Goal: Transaction & Acquisition: Book appointment/travel/reservation

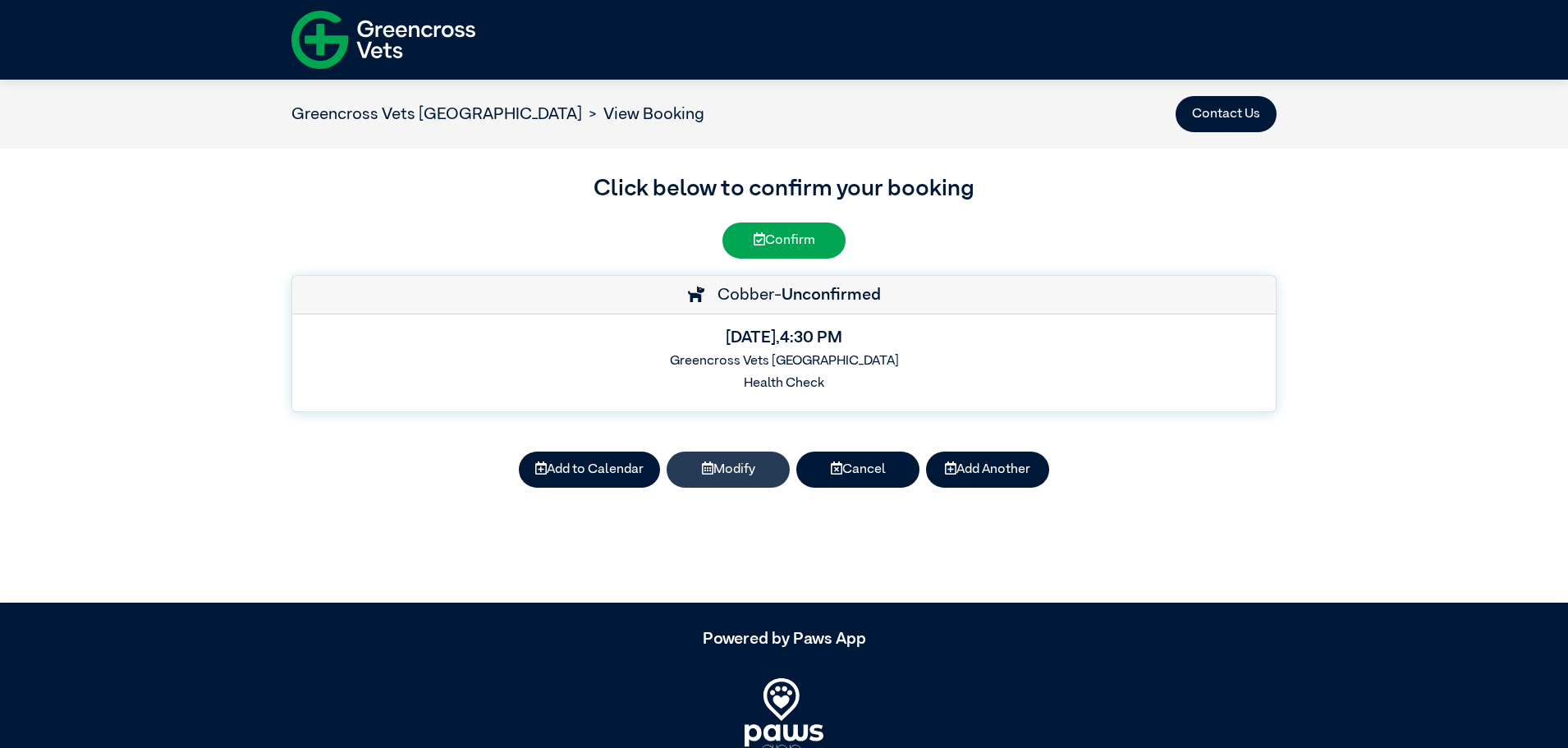
click at [743, 469] on button "Modify" at bounding box center [728, 469] width 124 height 36
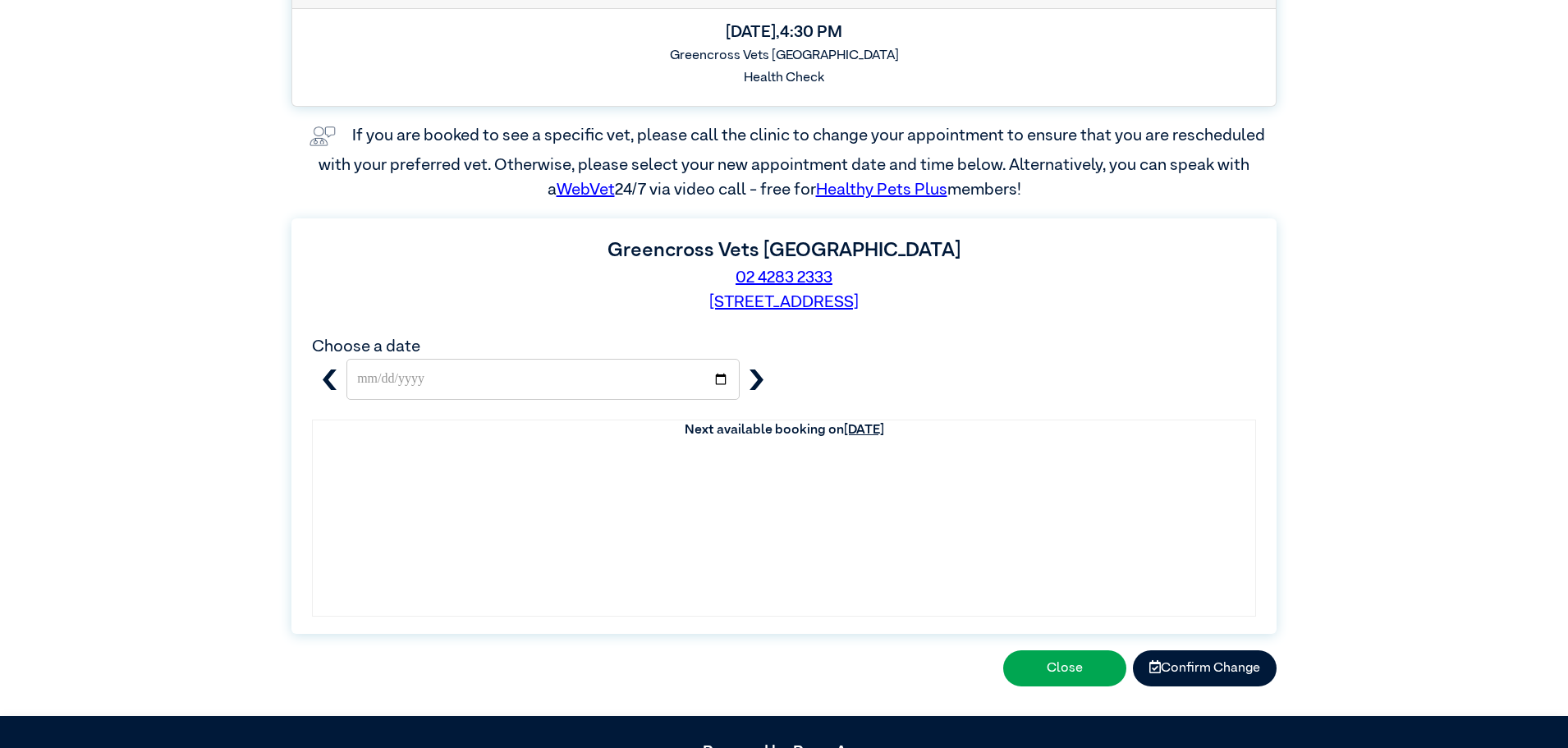
scroll to position [271, 0]
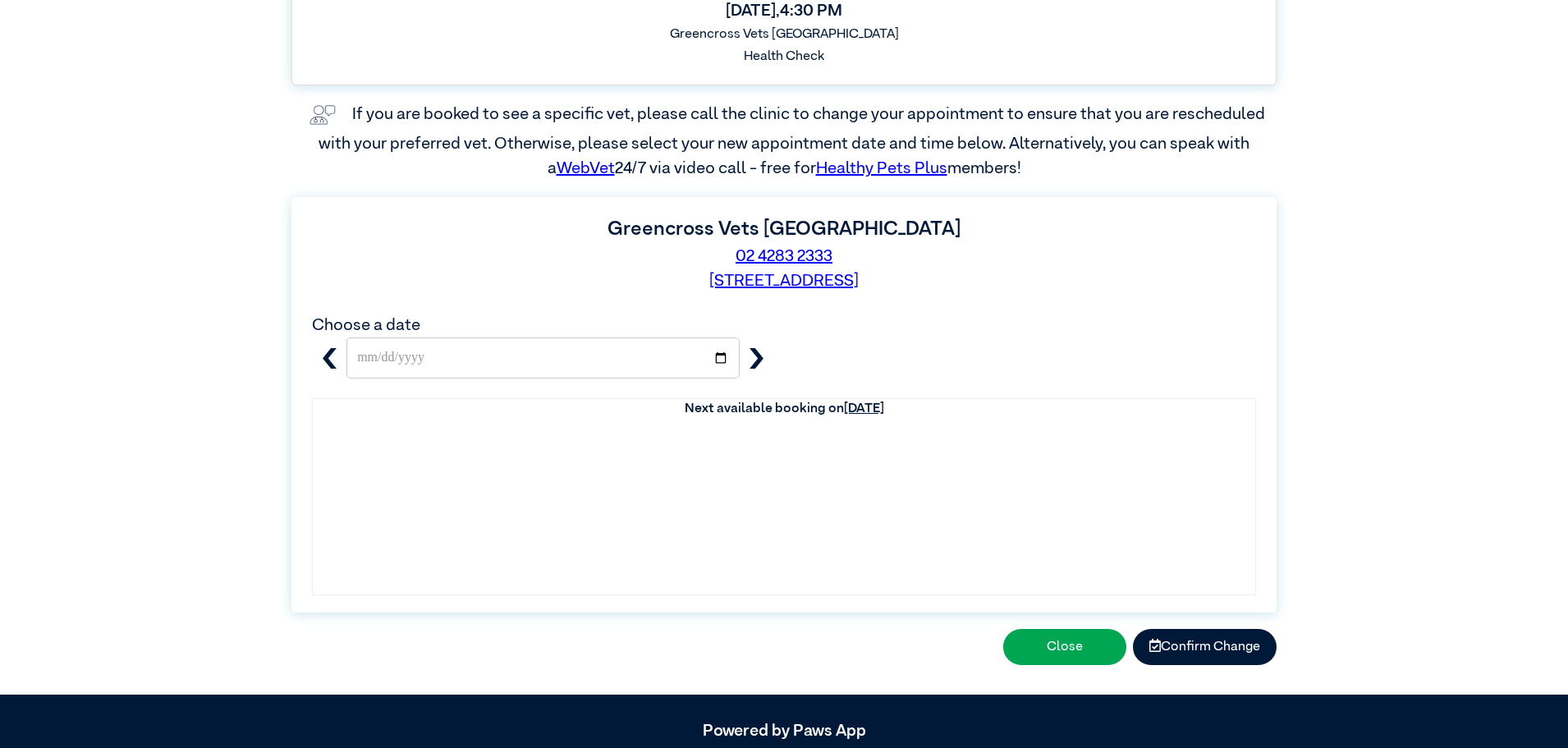
click at [753, 365] on icon "button" at bounding box center [756, 358] width 20 height 20
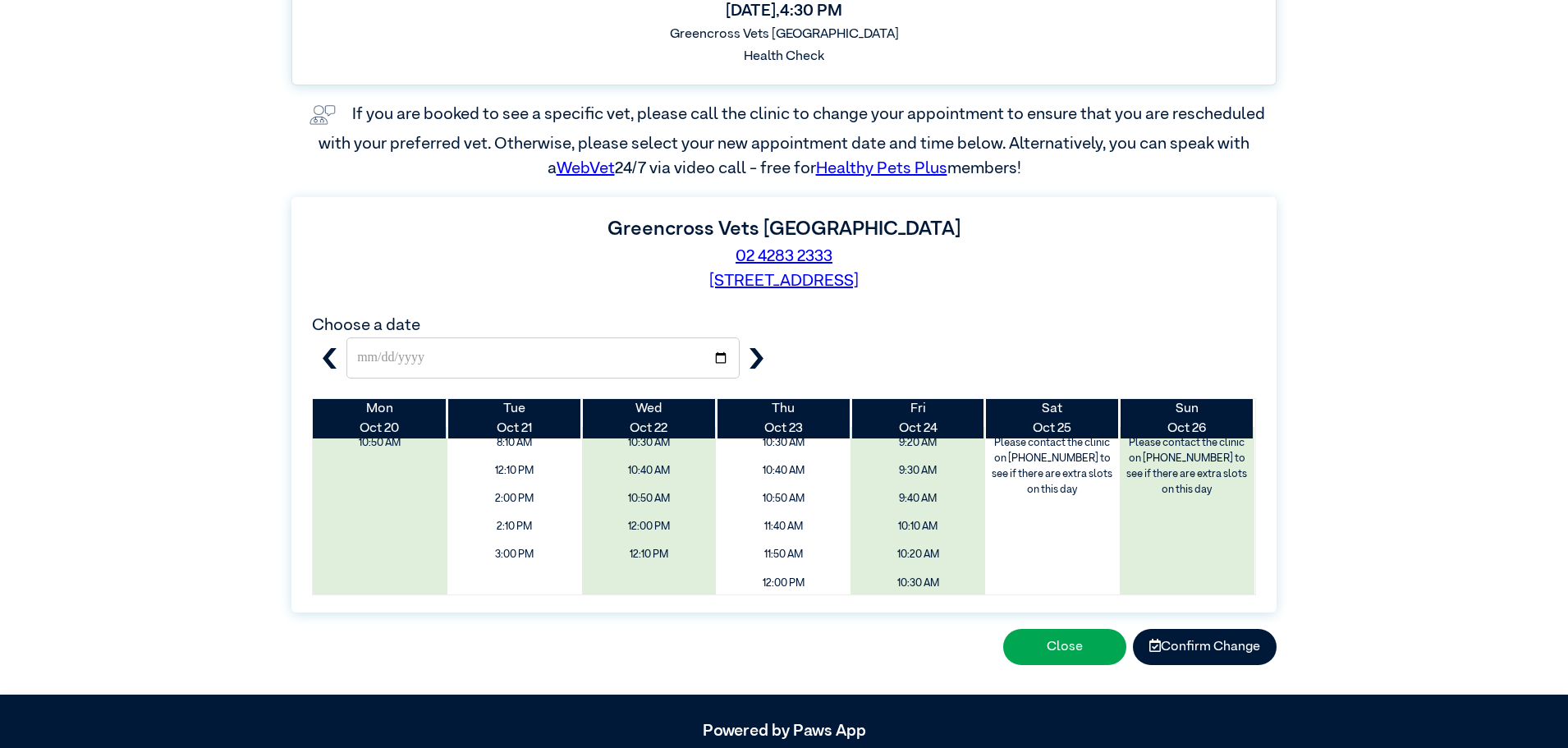
scroll to position [0, 0]
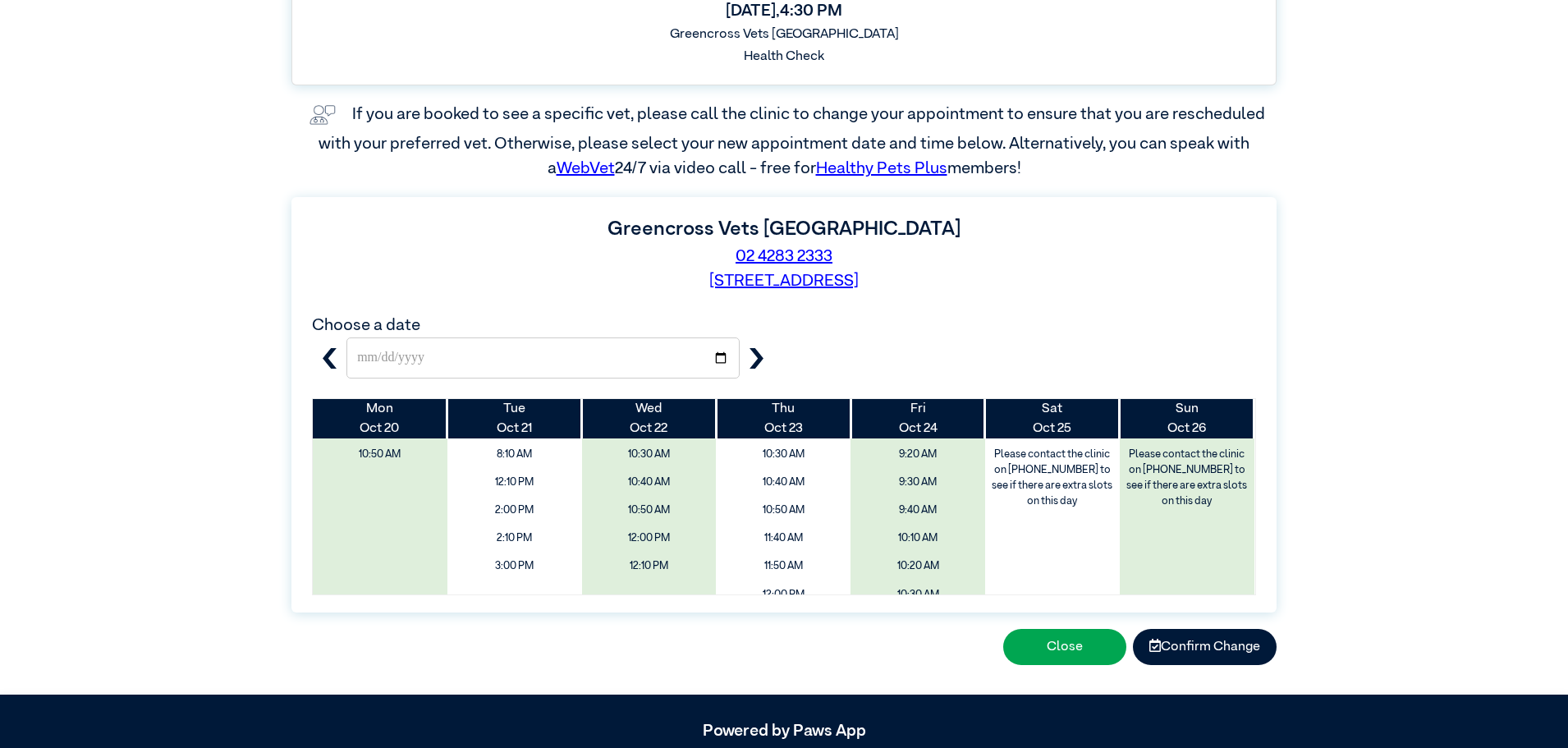
drag, startPoint x: 1257, startPoint y: 418, endPoint x: 1257, endPoint y: 472, distance: 54.0
click at [1257, 472] on div "Mon Oct 20 Tue Oct 21 Wed Oct 22 Thu Oct 23 Fri Oct 24 Sat Oct 25 Sun Oct 26 10…" at bounding box center [784, 497] width 964 height 197
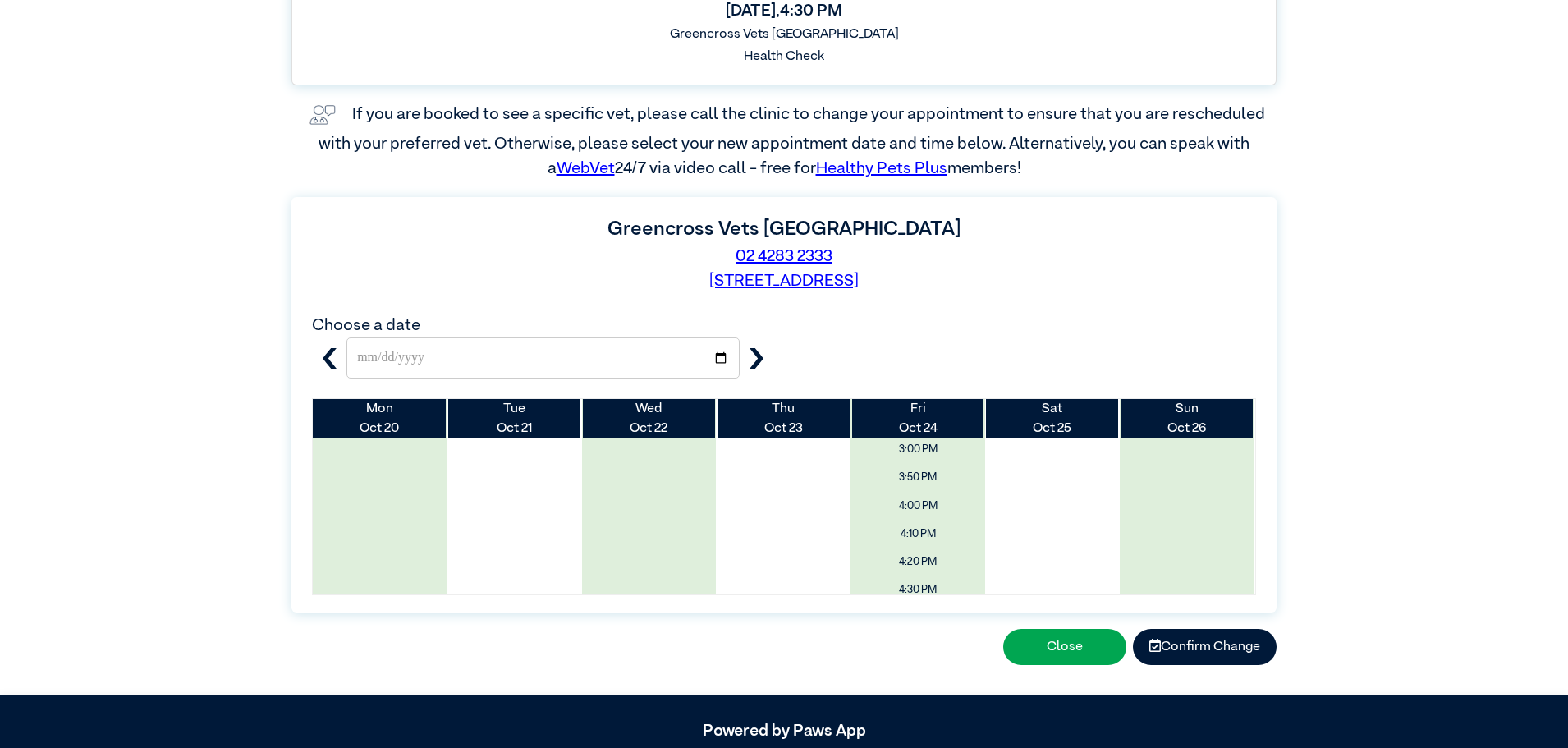
scroll to position [494, 0]
click at [1246, 408] on table "Mon Oct 20 Tue Oct 21 Wed Oct 22 Thu Oct 23 Fri Oct 24 Sat Oct 25 Sun Oct 26 10…" at bounding box center [784, 250] width 942 height 690
click at [1246, 408] on table "Mon Oct 20 Tue Oct 21 Wed Oct 22 Thu Oct 23 Fri Oct 24 Sat Oct 25 Sun Oct 26 10…" at bounding box center [784, 302] width 942 height 690
click at [1246, 408] on table "Mon Oct 20 Tue Oct 21 Wed Oct 22 Thu Oct 23 Fri Oct 24 Sat Oct 25 Sun Oct 26 10…" at bounding box center [784, 384] width 942 height 690
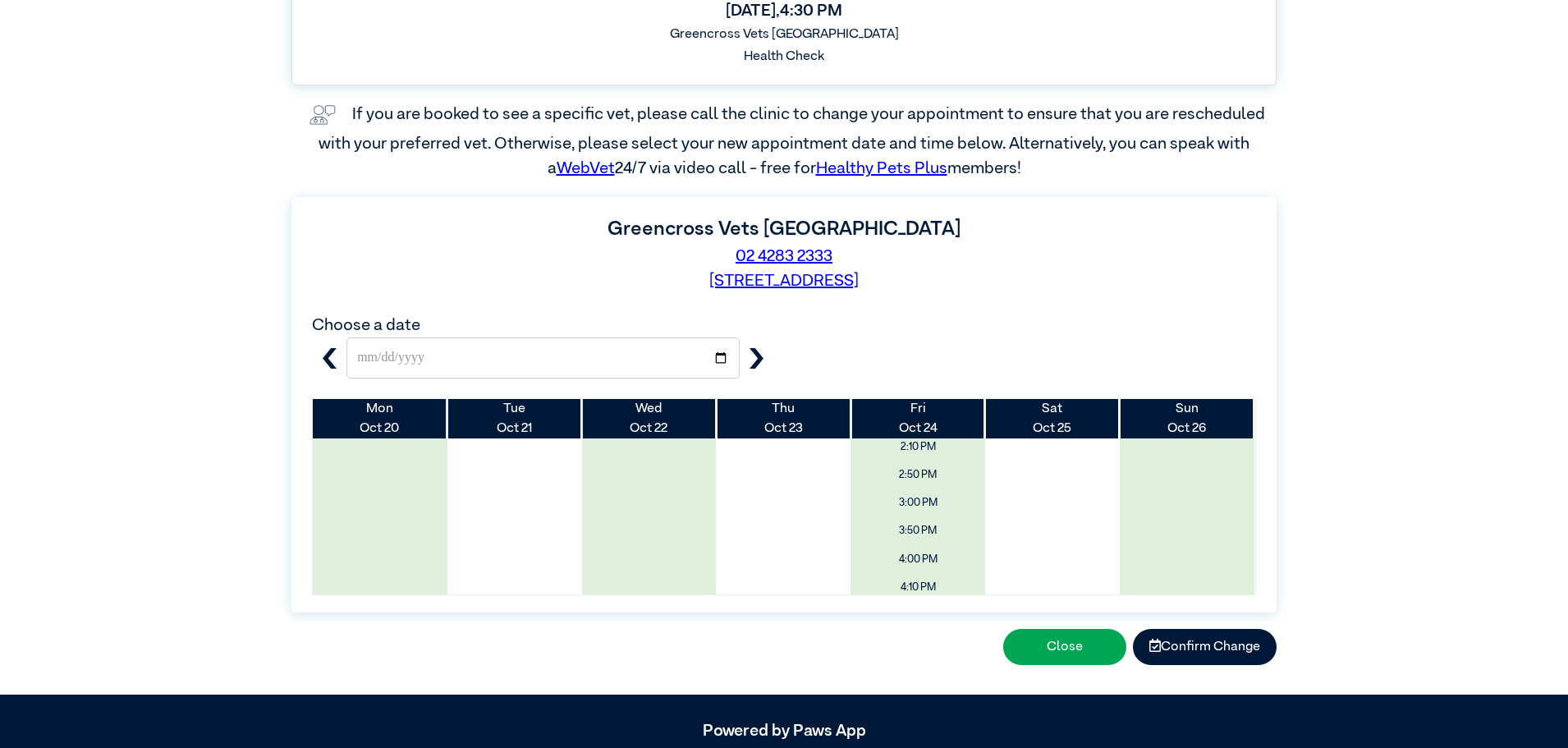
scroll to position [265, 0]
click at [1246, 408] on table "Mon Oct 20 Tue Oct 21 Wed Oct 22 Thu Oct 23 Fri Oct 24 Sat Oct 25 Sun Oct 26 10…" at bounding box center [784, 479] width 942 height 690
click at [321, 362] on icon "button" at bounding box center [329, 358] width 20 height 20
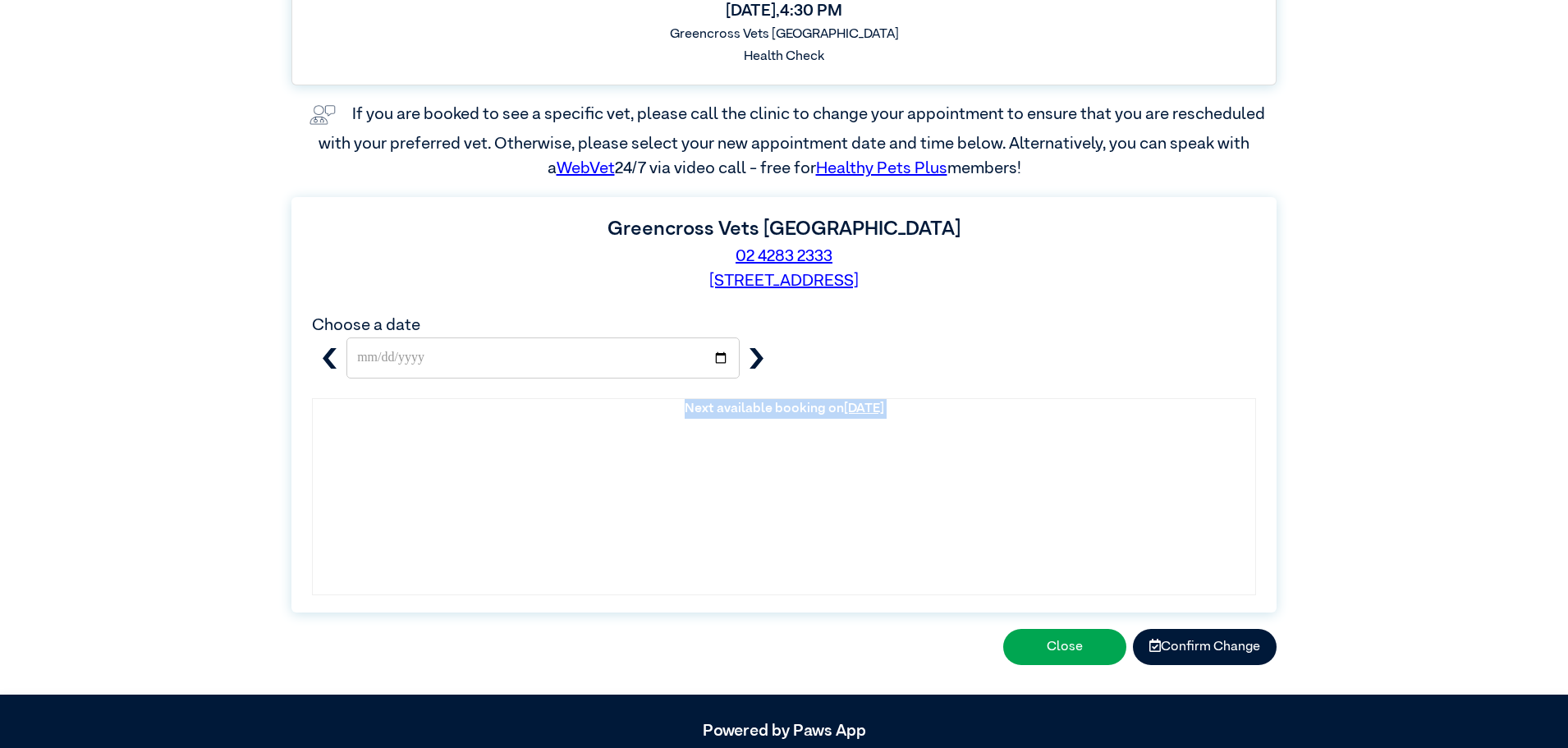
click at [321, 362] on icon "button" at bounding box center [329, 358] width 20 height 20
click at [758, 348] on button "button" at bounding box center [756, 358] width 34 height 41
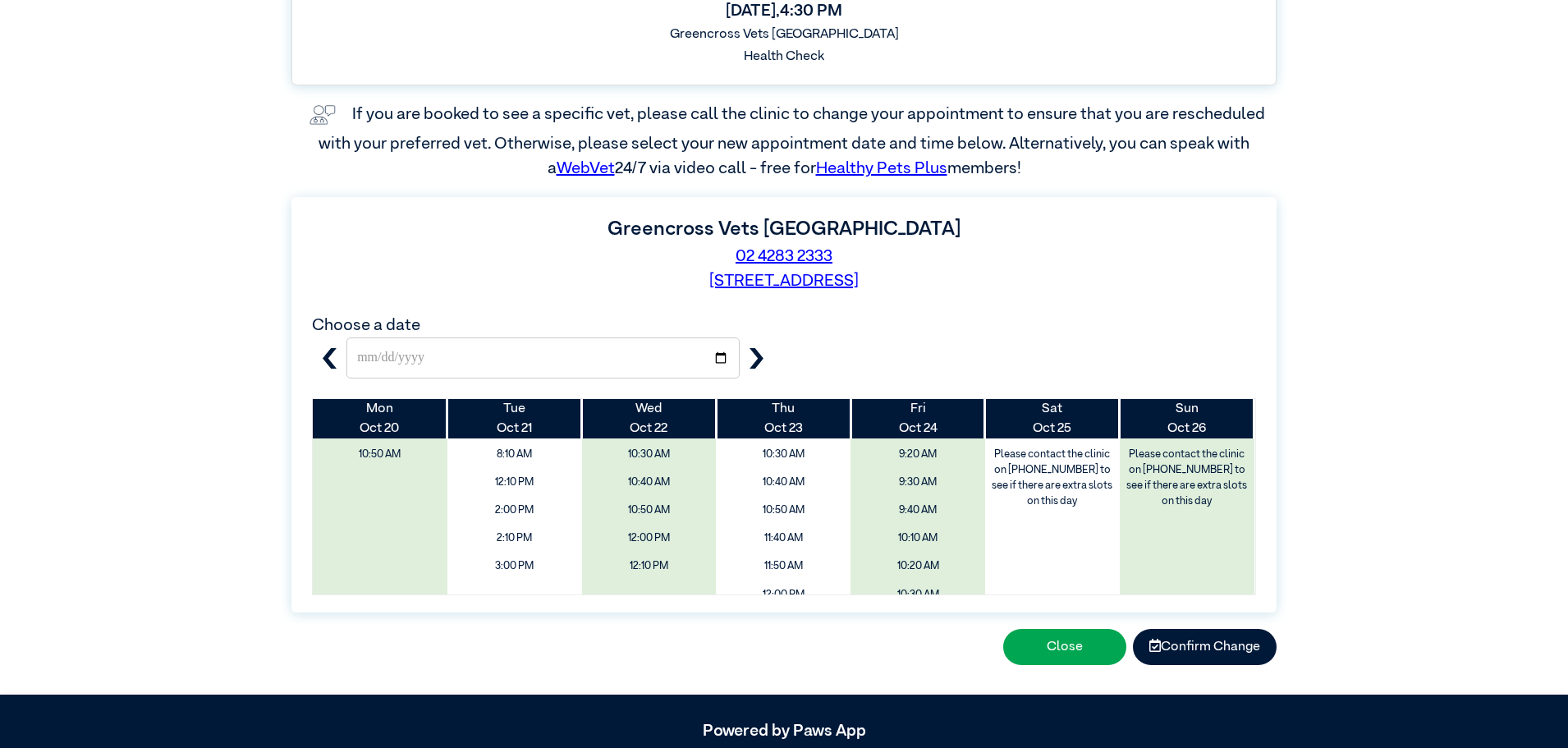
click at [820, 347] on div "**********" at bounding box center [784, 395] width 964 height 401
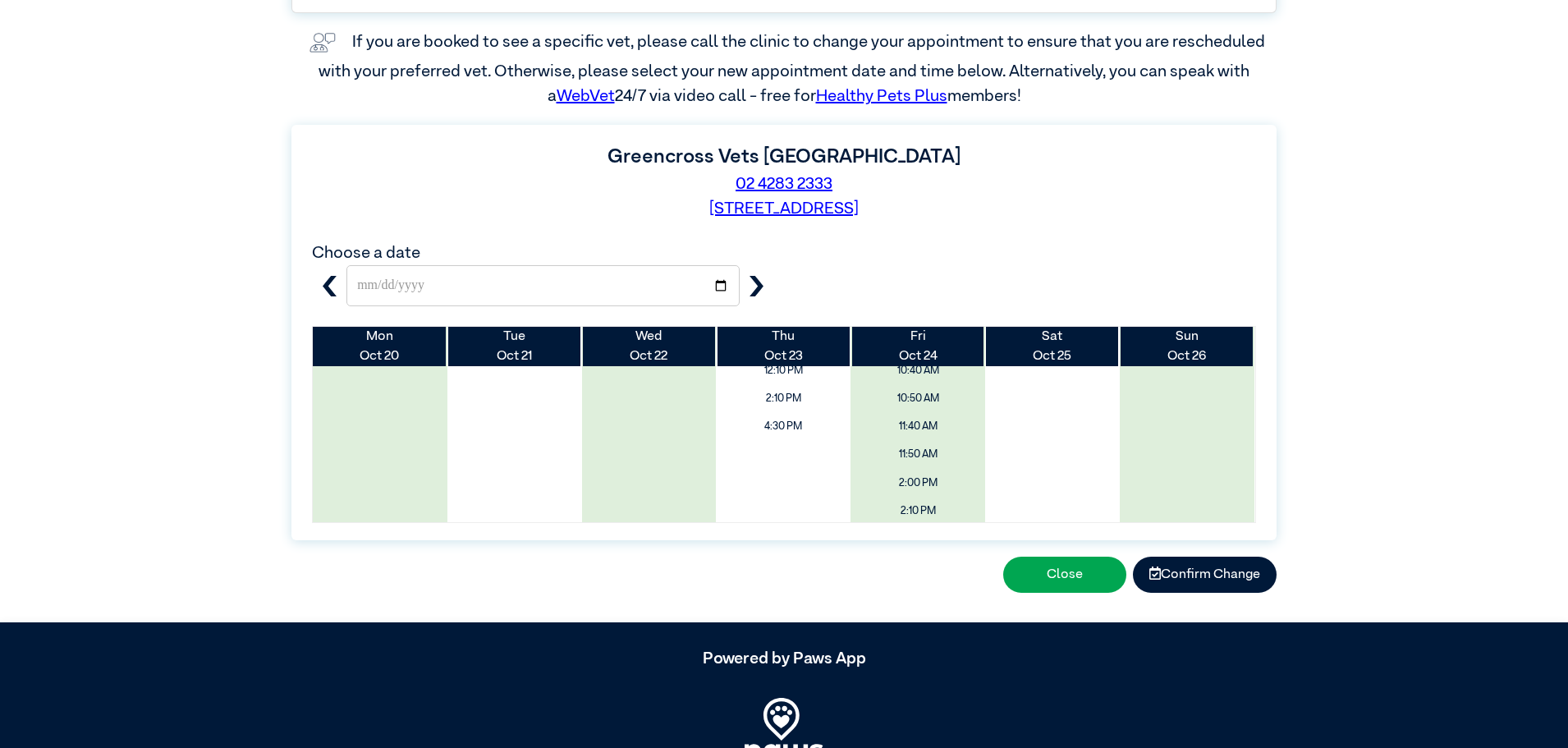
scroll to position [170, 0]
click at [781, 432] on span "4:30 PM" at bounding box center [784, 436] width 160 height 31
type input "**********"
click at [783, 435] on span "4:30 PM" at bounding box center [784, 436] width 160 height 31
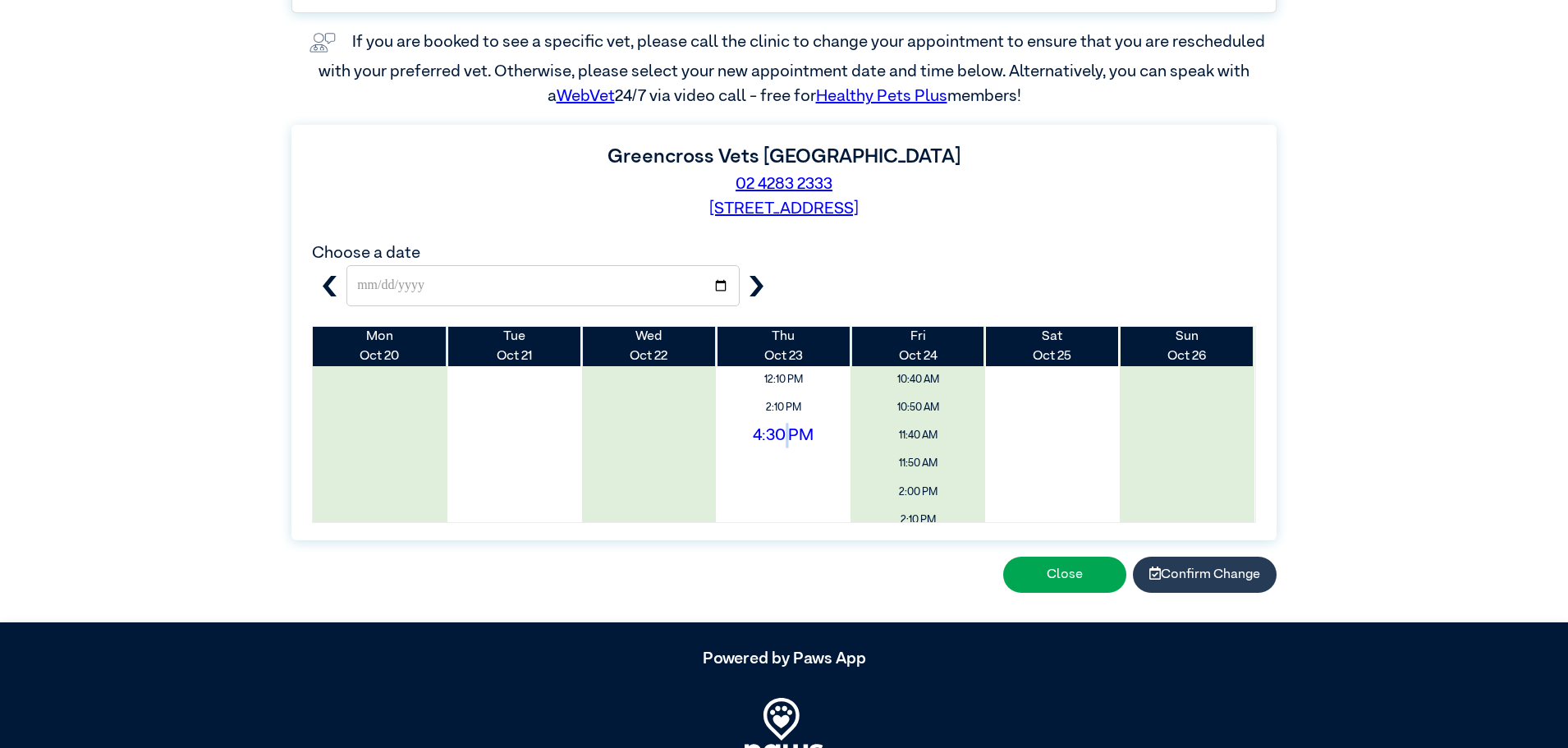
click at [1184, 567] on button "Confirm Change" at bounding box center [1205, 575] width 144 height 36
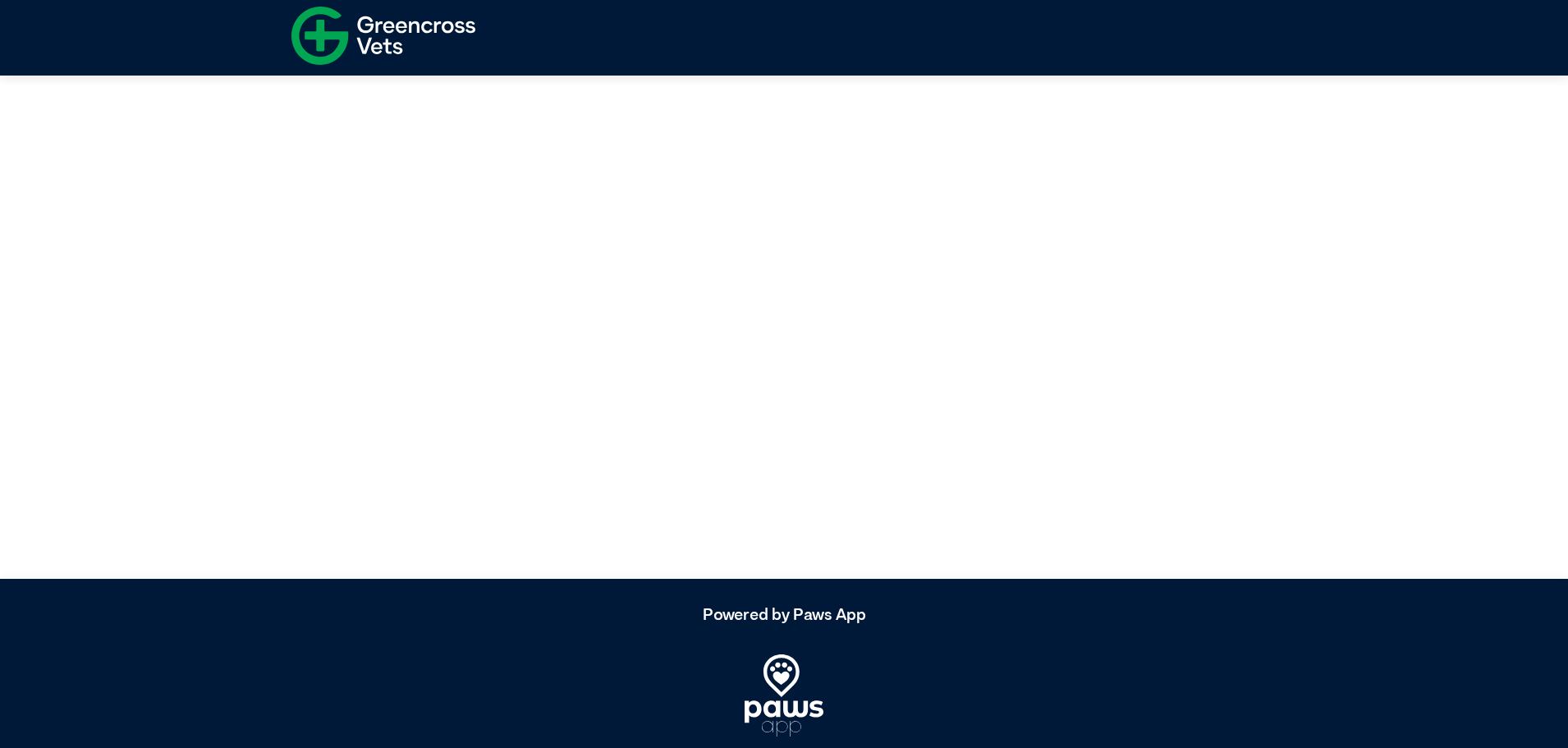
scroll to position [0, 0]
